Goal: Information Seeking & Learning: Learn about a topic

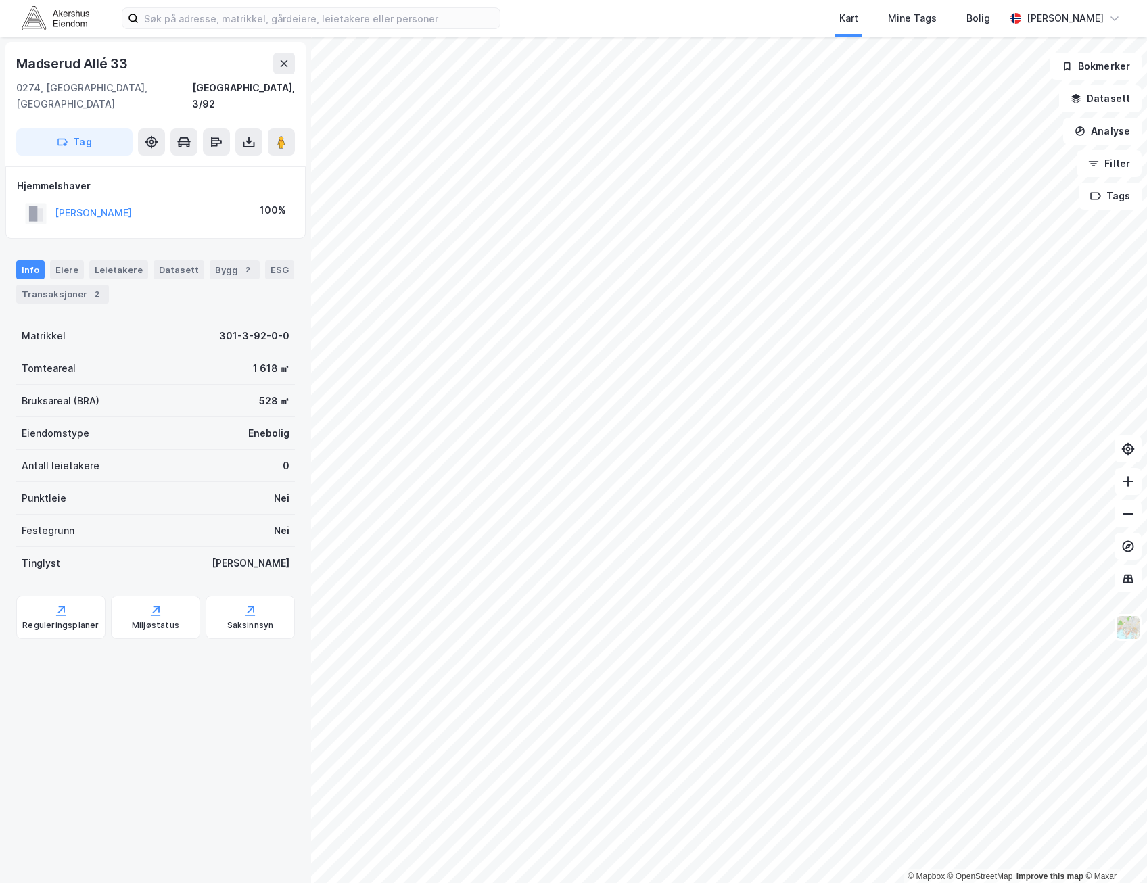
click at [148, 200] on div "[PERSON_NAME] 100%" at bounding box center [155, 214] width 277 height 28
click at [237, 200] on div "SPETALEN [PERSON_NAME] 100%" at bounding box center [155, 214] width 277 height 28
